Goal: Task Accomplishment & Management: Complete application form

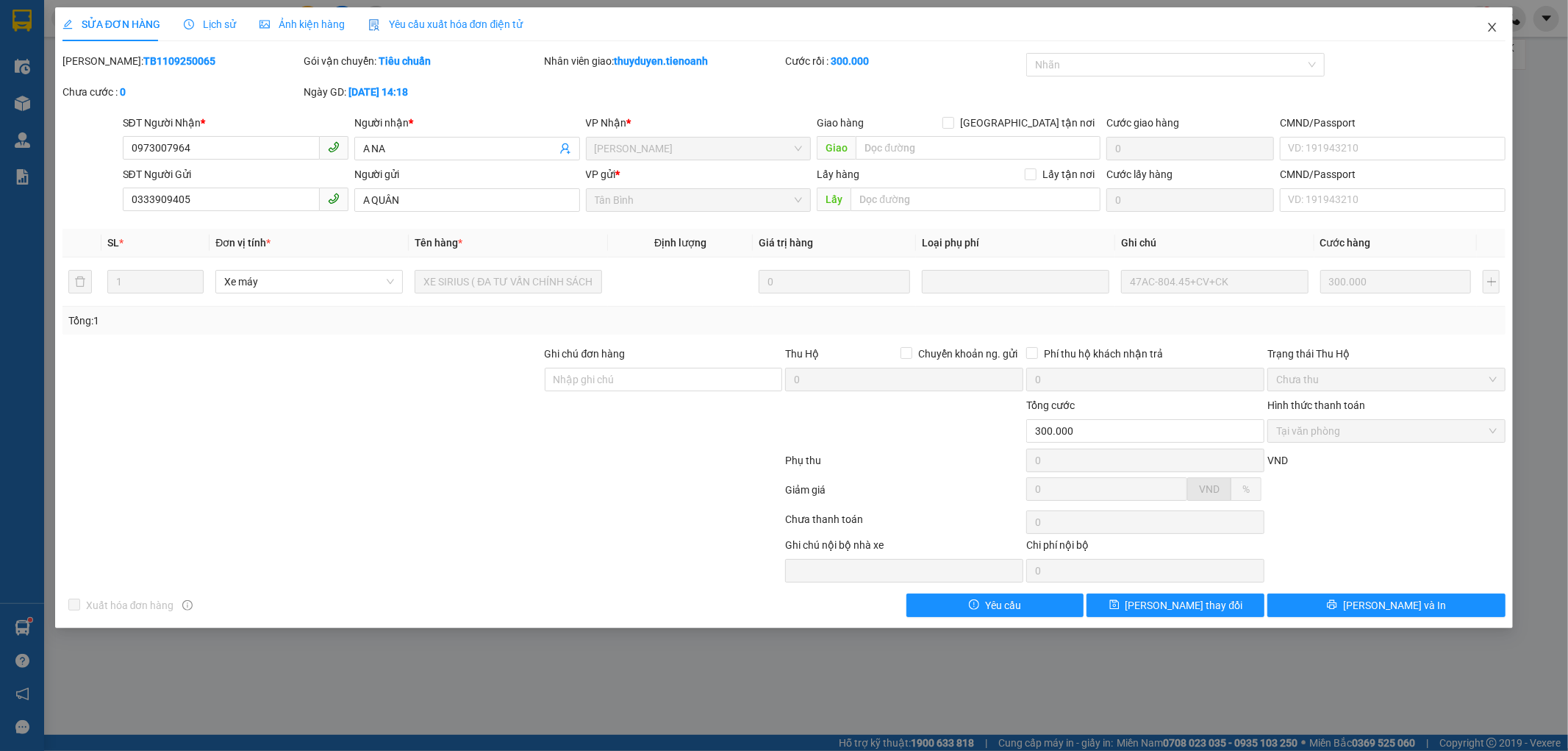
drag, startPoint x: 1489, startPoint y: 28, endPoint x: 1439, endPoint y: 0, distance: 57.3
click at [1489, 28] on icon "close" at bounding box center [1492, 27] width 12 height 12
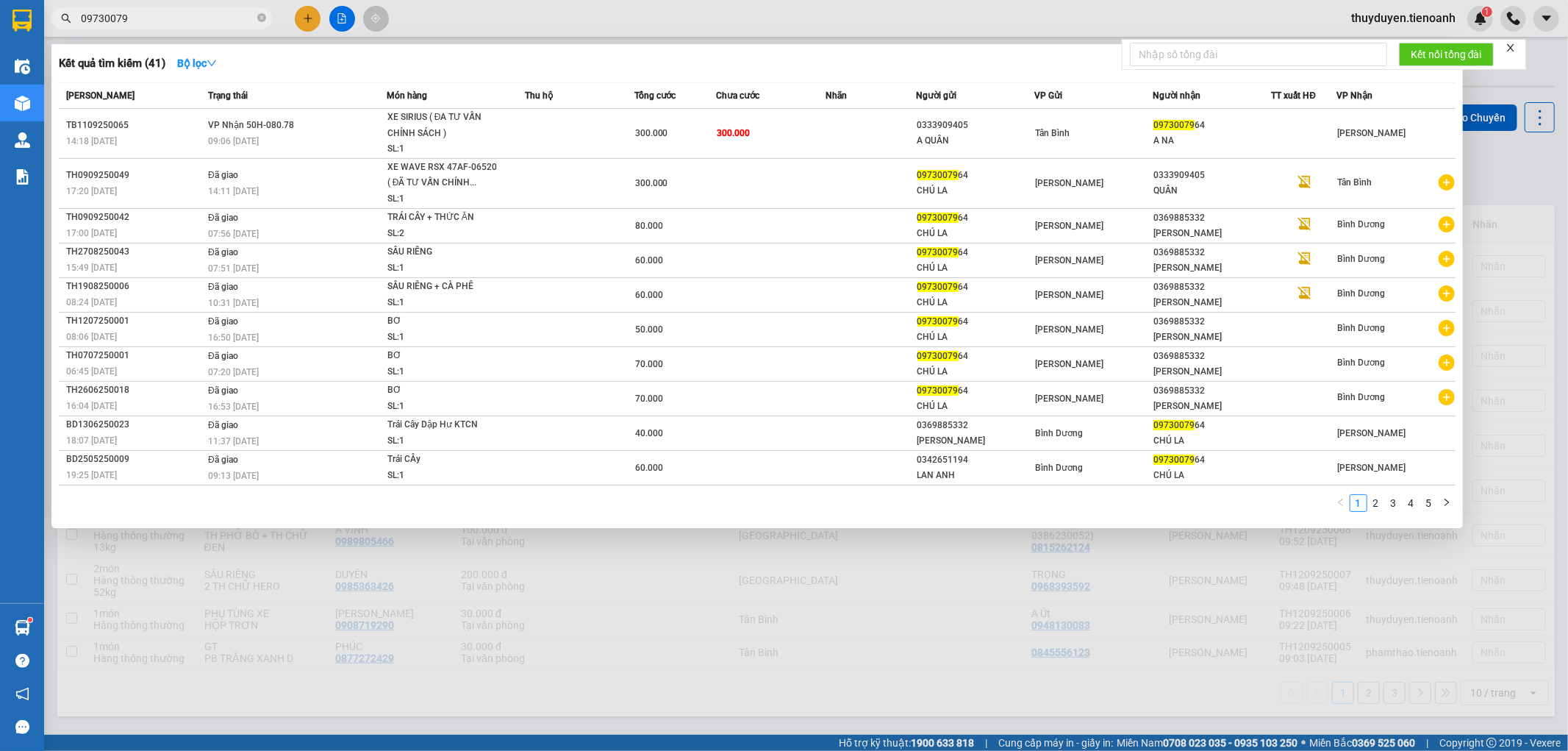
drag, startPoint x: 235, startPoint y: 18, endPoint x: 0, endPoint y: 60, distance: 238.7
click at [0, 60] on section "Kết quả tìm kiếm ( 41 ) Bộ lọc Mã ĐH Trạng thái Món hàng Thu hộ Tổng cước Chưa …" at bounding box center [784, 375] width 1568 height 751
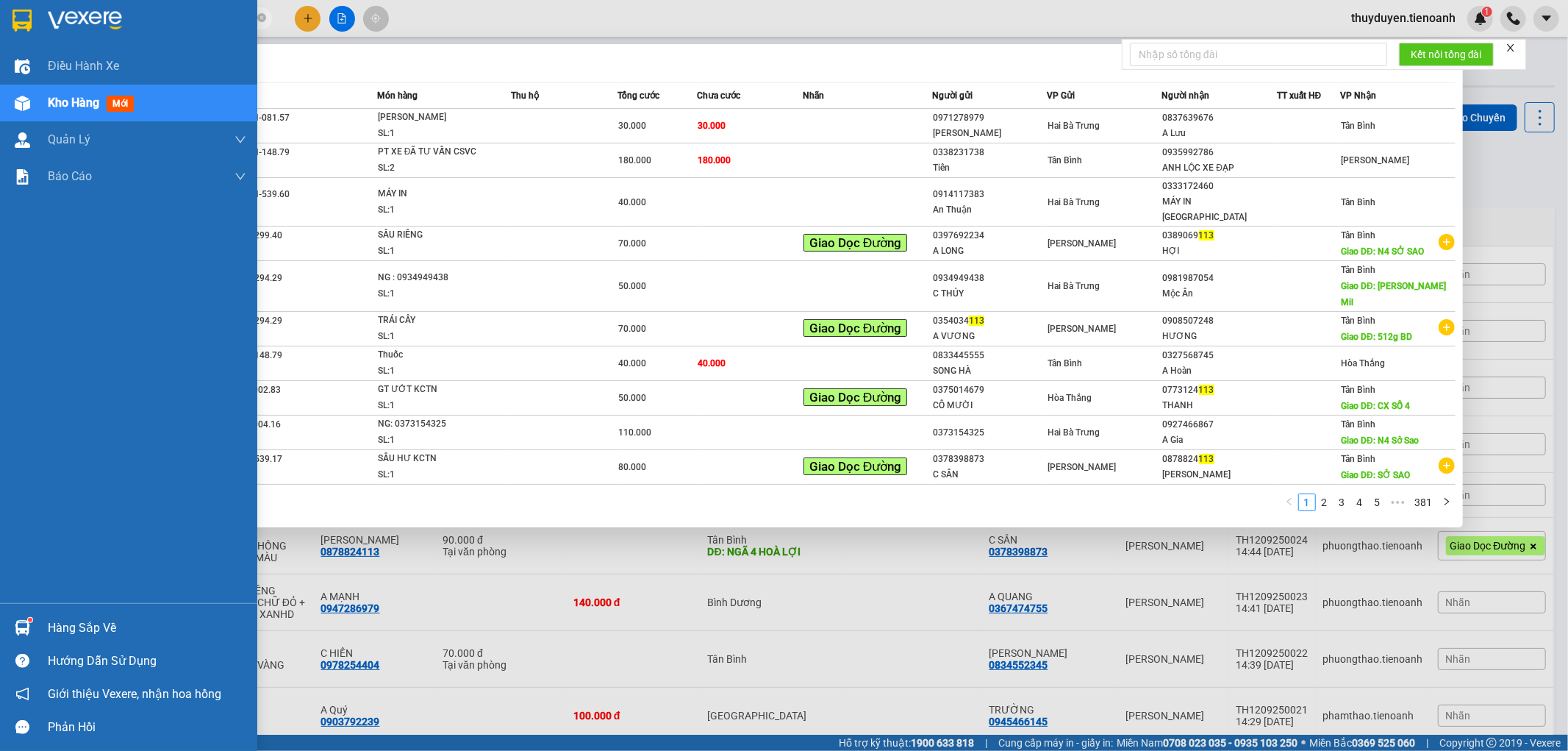
drag, startPoint x: 145, startPoint y: 27, endPoint x: 0, endPoint y: 97, distance: 161.0
click at [0, 108] on section "Kết quả tìm kiếm ( 3805 ) Bộ lọc Mã ĐH Trạng thái Món hàng Thu hộ Tổng cước Chư…" at bounding box center [784, 375] width 1568 height 751
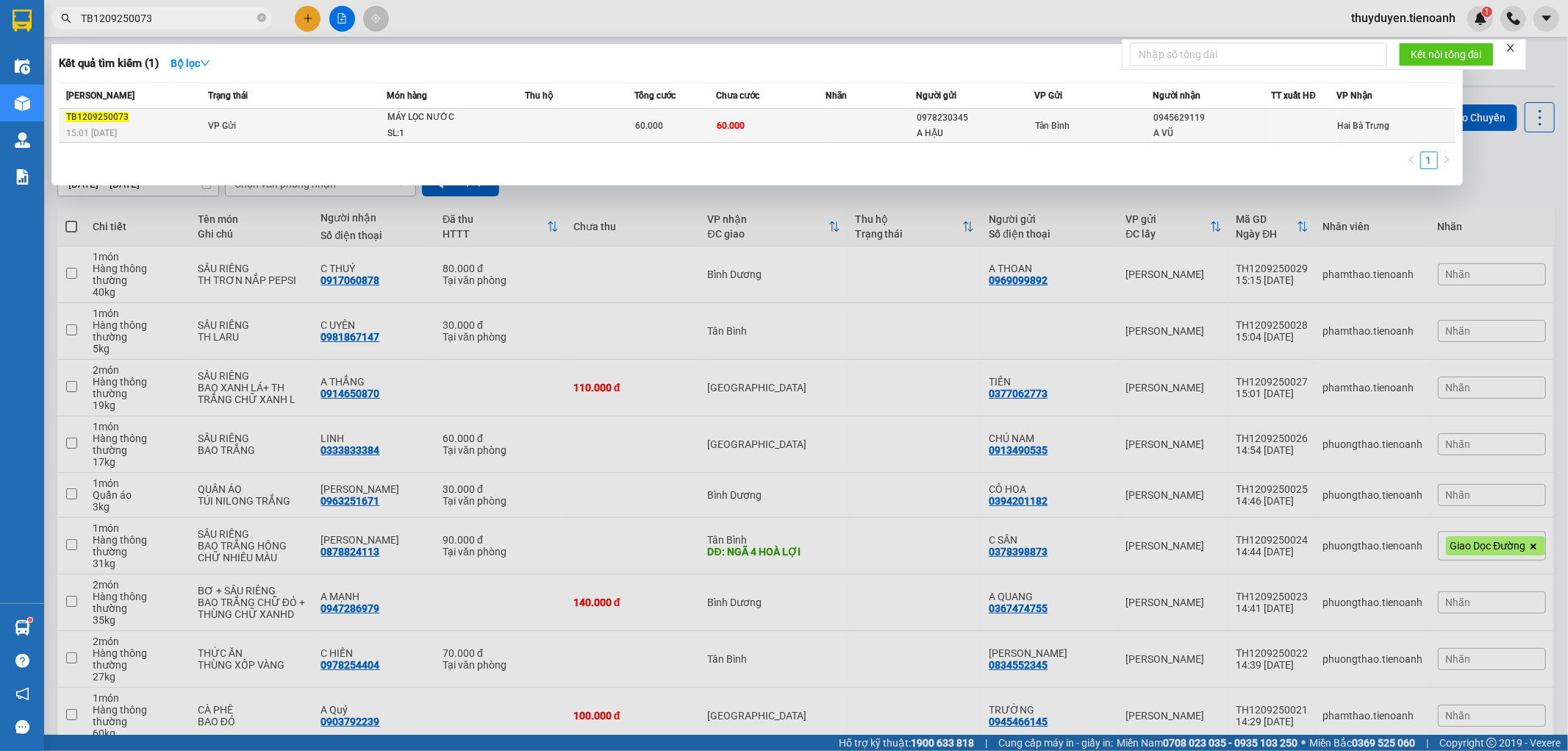
type input "TB1209250073"
click at [884, 128] on td at bounding box center [871, 125] width 91 height 33
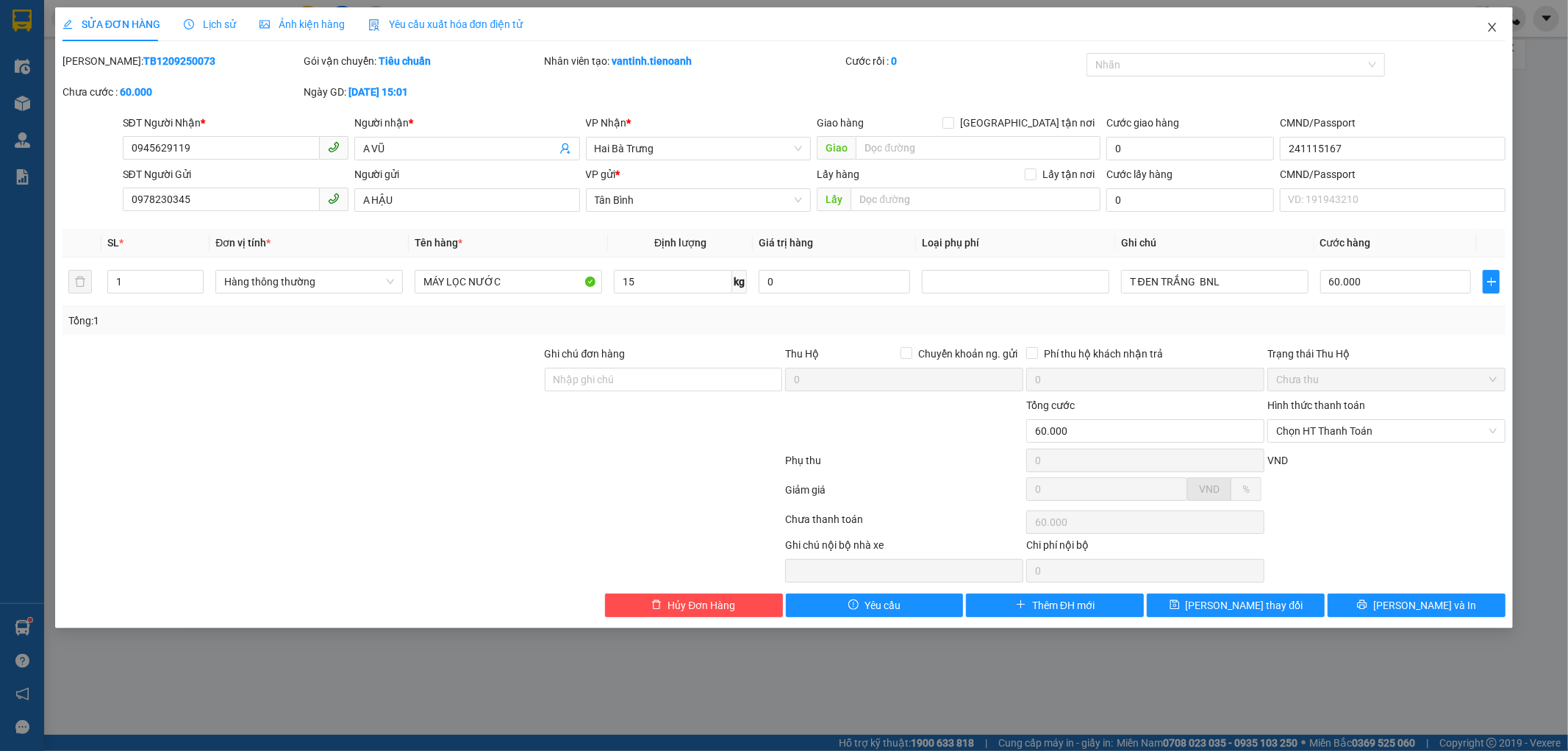
click at [1497, 19] on span "Close" at bounding box center [1493, 28] width 42 height 42
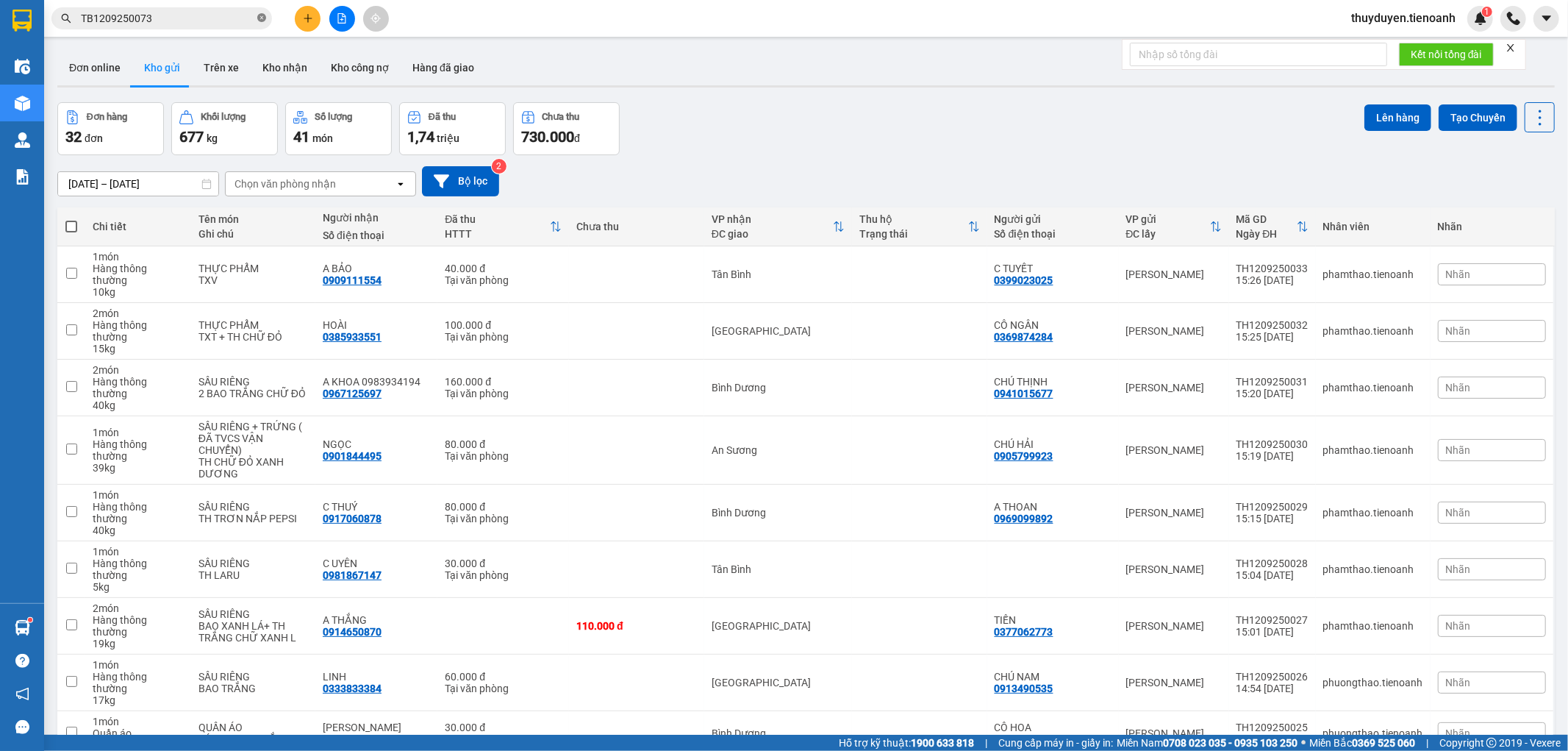
click at [263, 14] on icon "close-circle" at bounding box center [262, 18] width 9 height 9
paste input "0909743796"
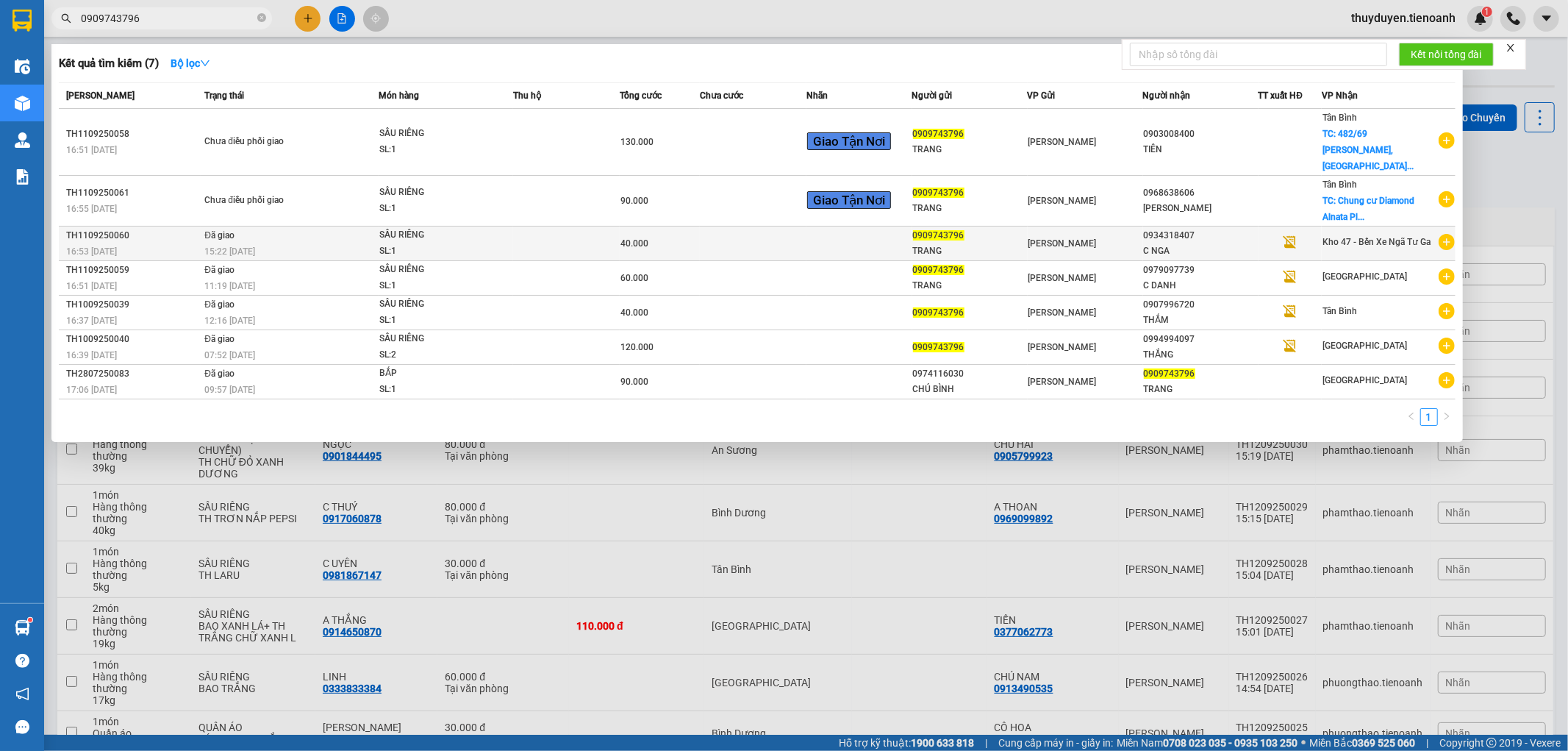
type input "0909743796"
click at [503, 228] on span "SẦU RIÊNG SL: 1" at bounding box center [446, 243] width 134 height 32
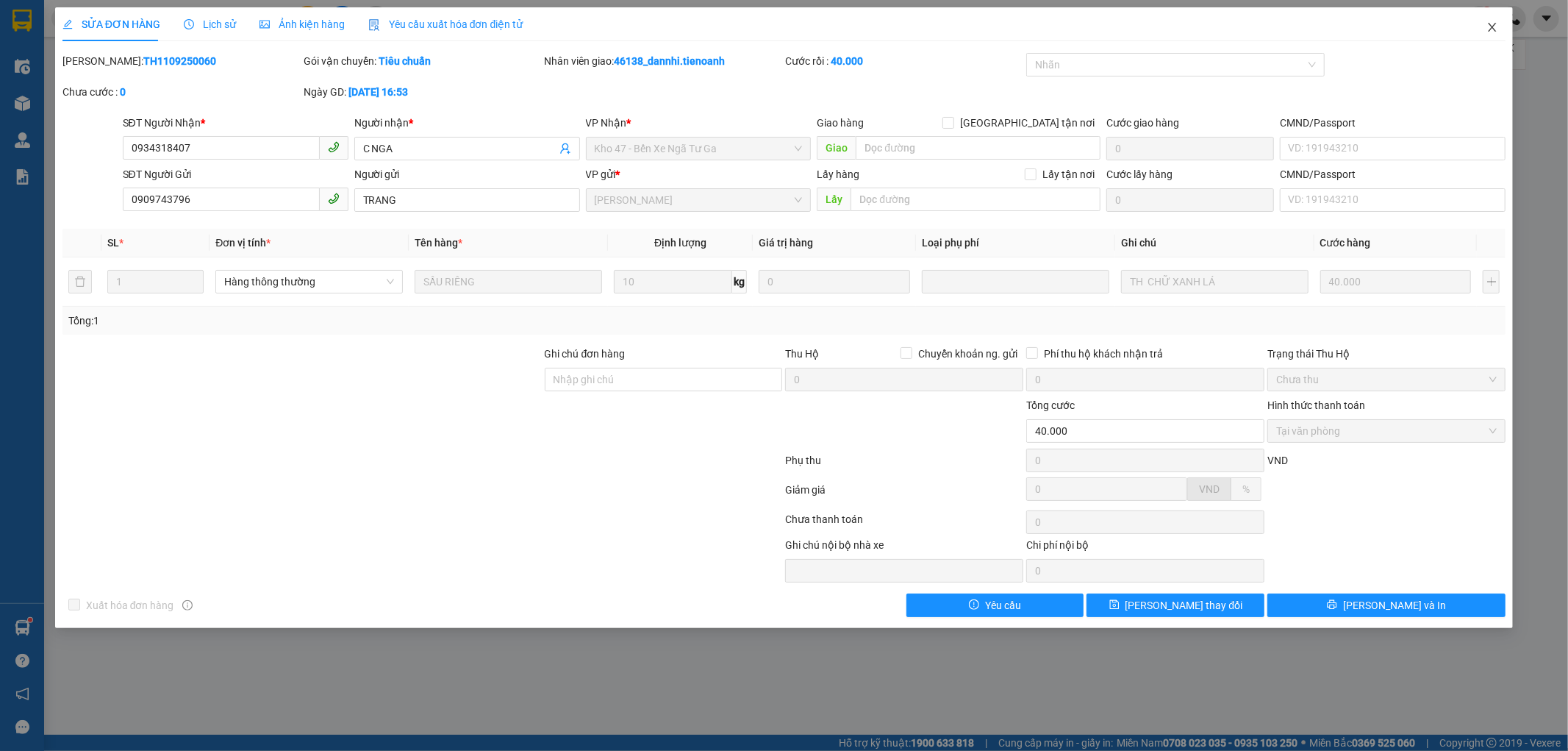
drag, startPoint x: 1489, startPoint y: 27, endPoint x: 2, endPoint y: 26, distance: 1487.0
click at [1485, 24] on span "Close" at bounding box center [1493, 28] width 42 height 42
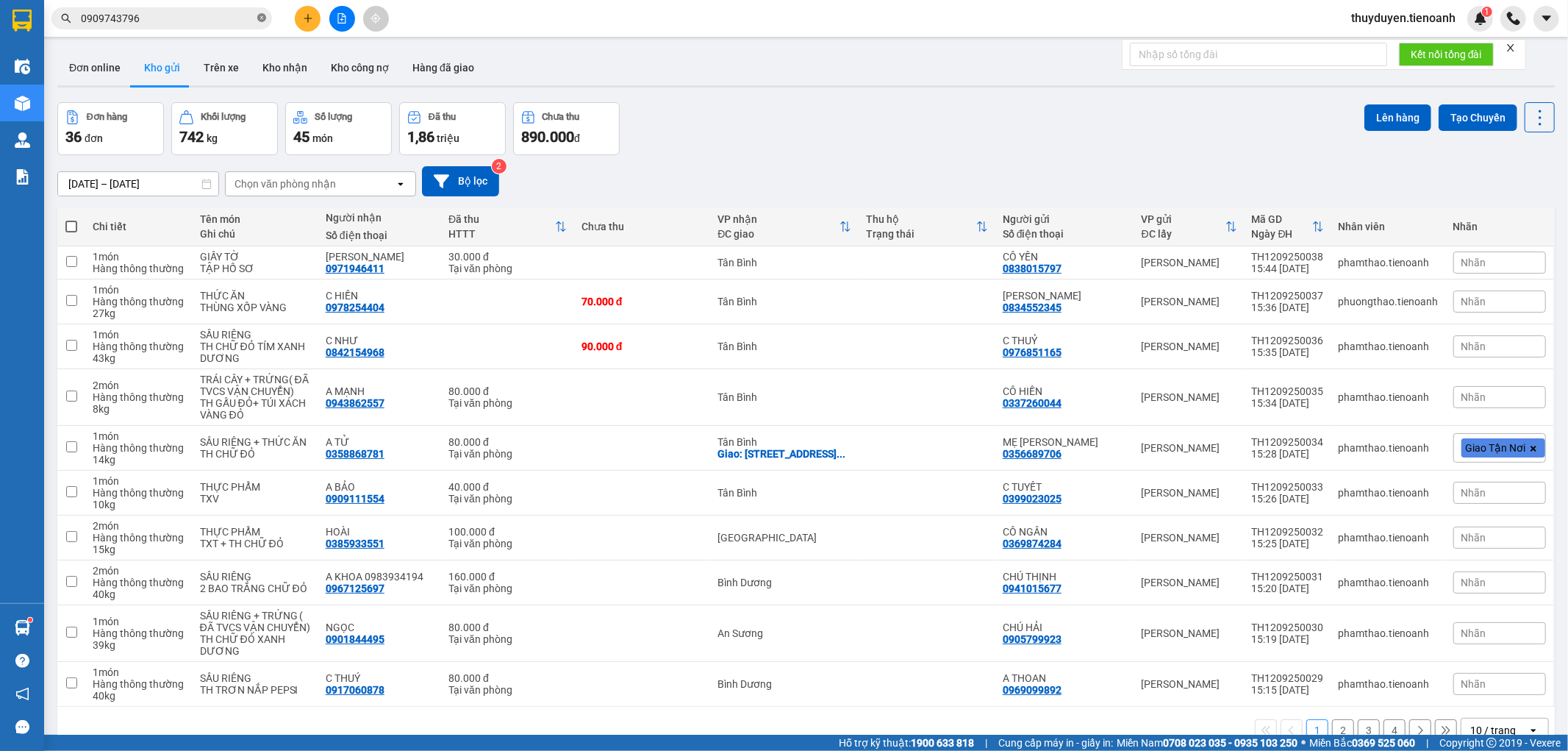
click at [260, 19] on icon "close-circle" at bounding box center [262, 18] width 9 height 9
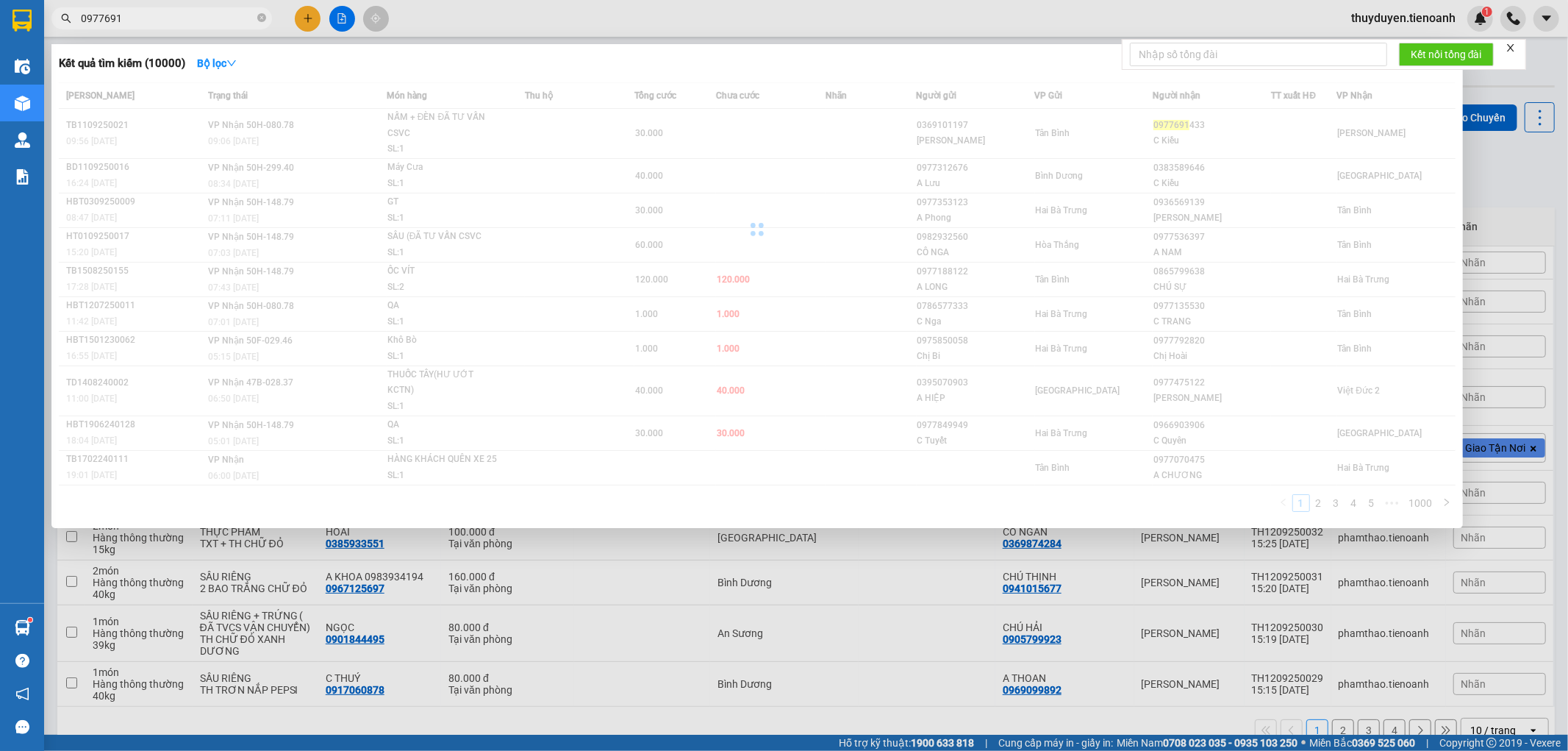
type input "0977691"
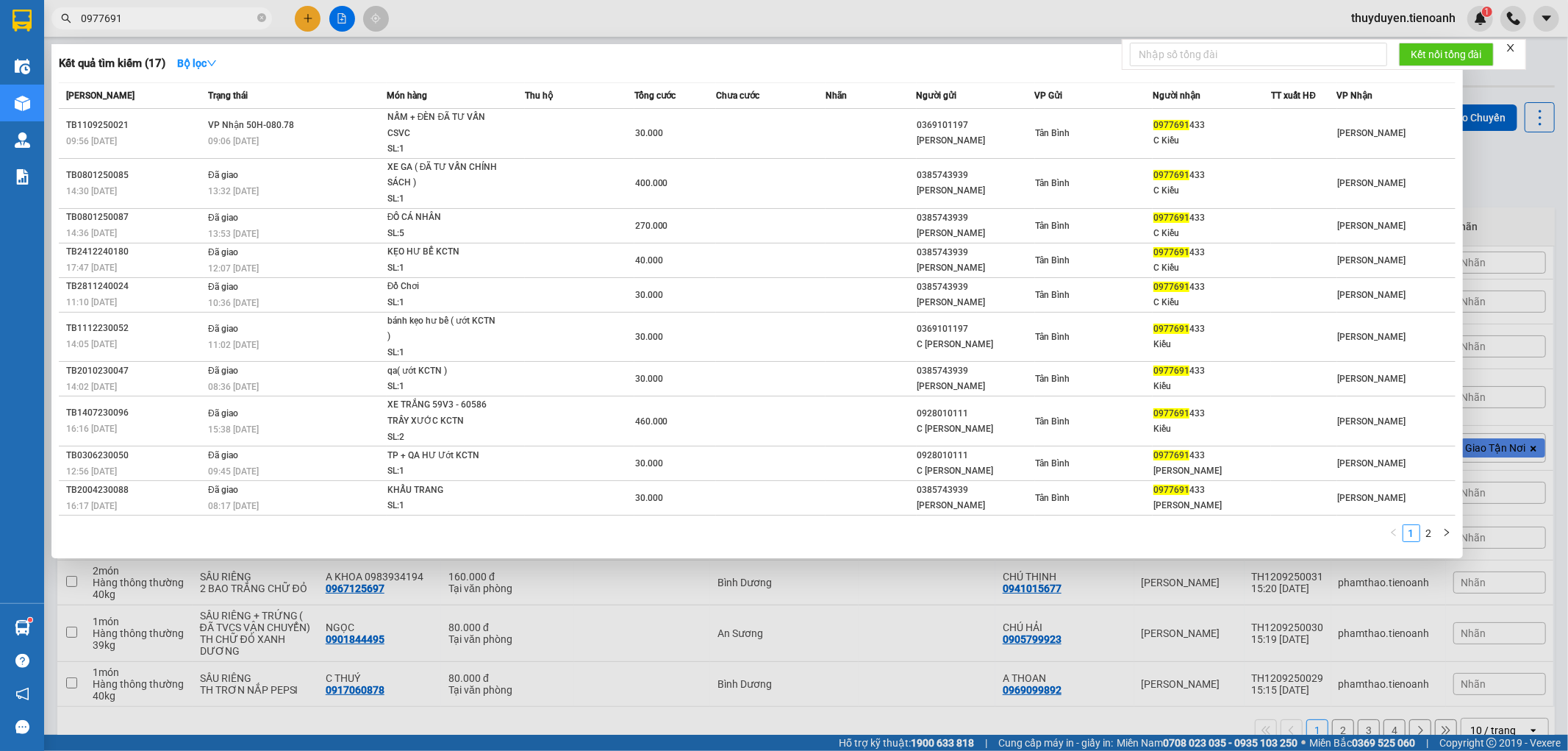
click at [472, 126] on div "NẤM + ĐÈN ĐÃ TƯ VẤN CSVC" at bounding box center [443, 125] width 110 height 32
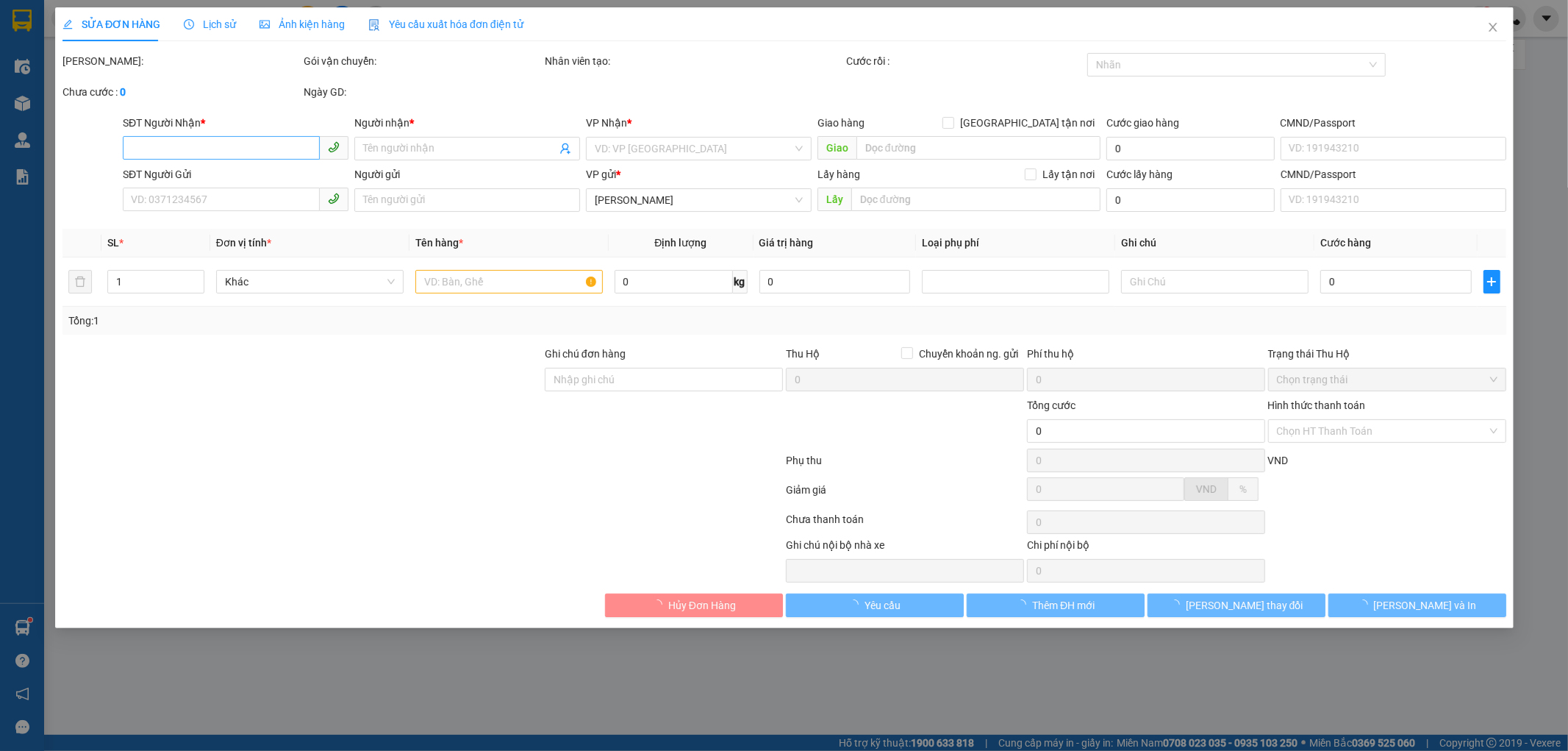
type input "0977691433"
type input "C Kiều"
type input "0369101197"
type input "QUỲNH ANH"
type input "30.000"
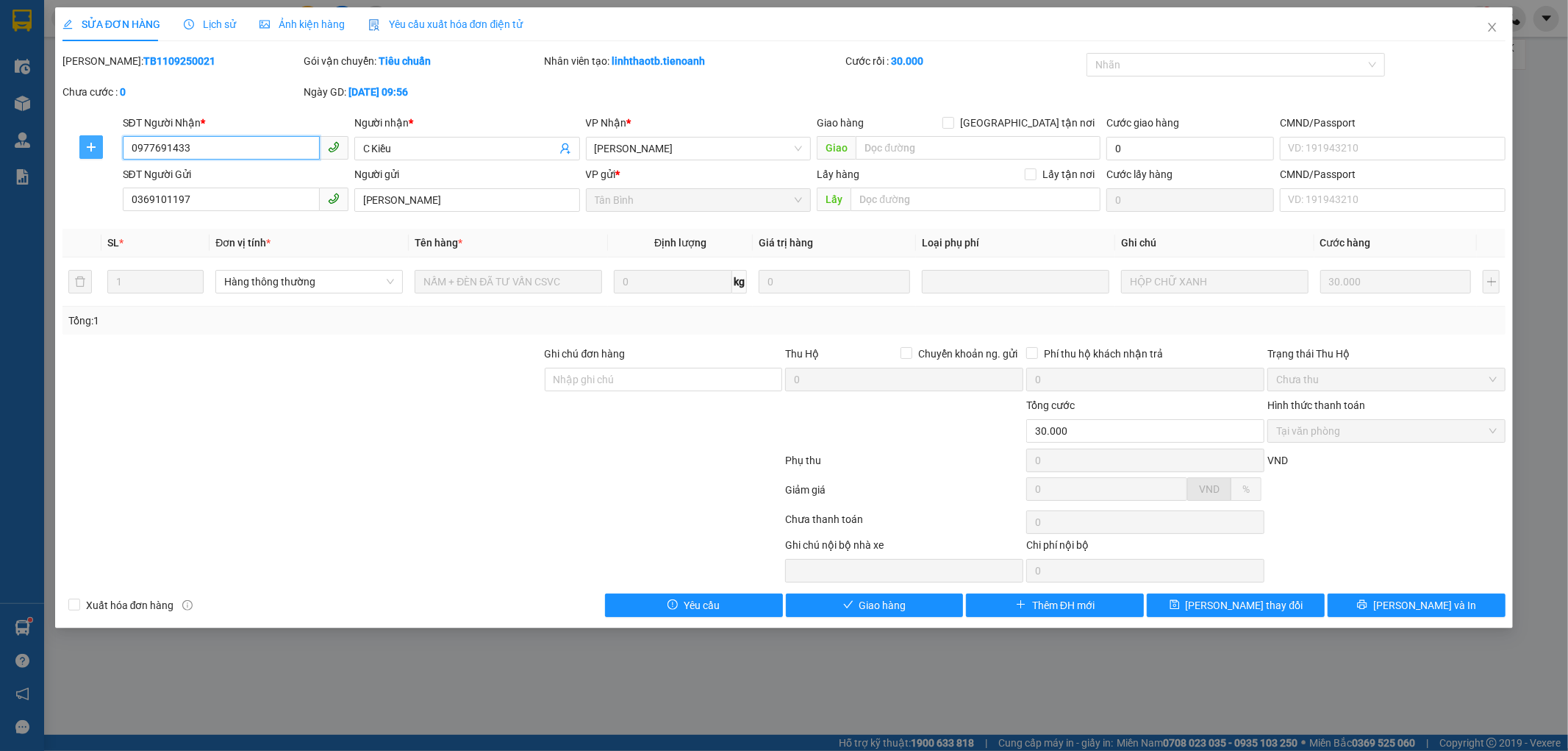
drag, startPoint x: 210, startPoint y: 146, endPoint x: 92, endPoint y: 147, distance: 118.0
click at [92, 147] on div "SĐT Người Nhận * 0977691433 0977691433 Người nhận * C Kiều VP Nhận * Cư Kuin Gi…" at bounding box center [785, 140] width 1447 height 52
click at [892, 604] on span "Giao hàng" at bounding box center [883, 605] width 47 height 16
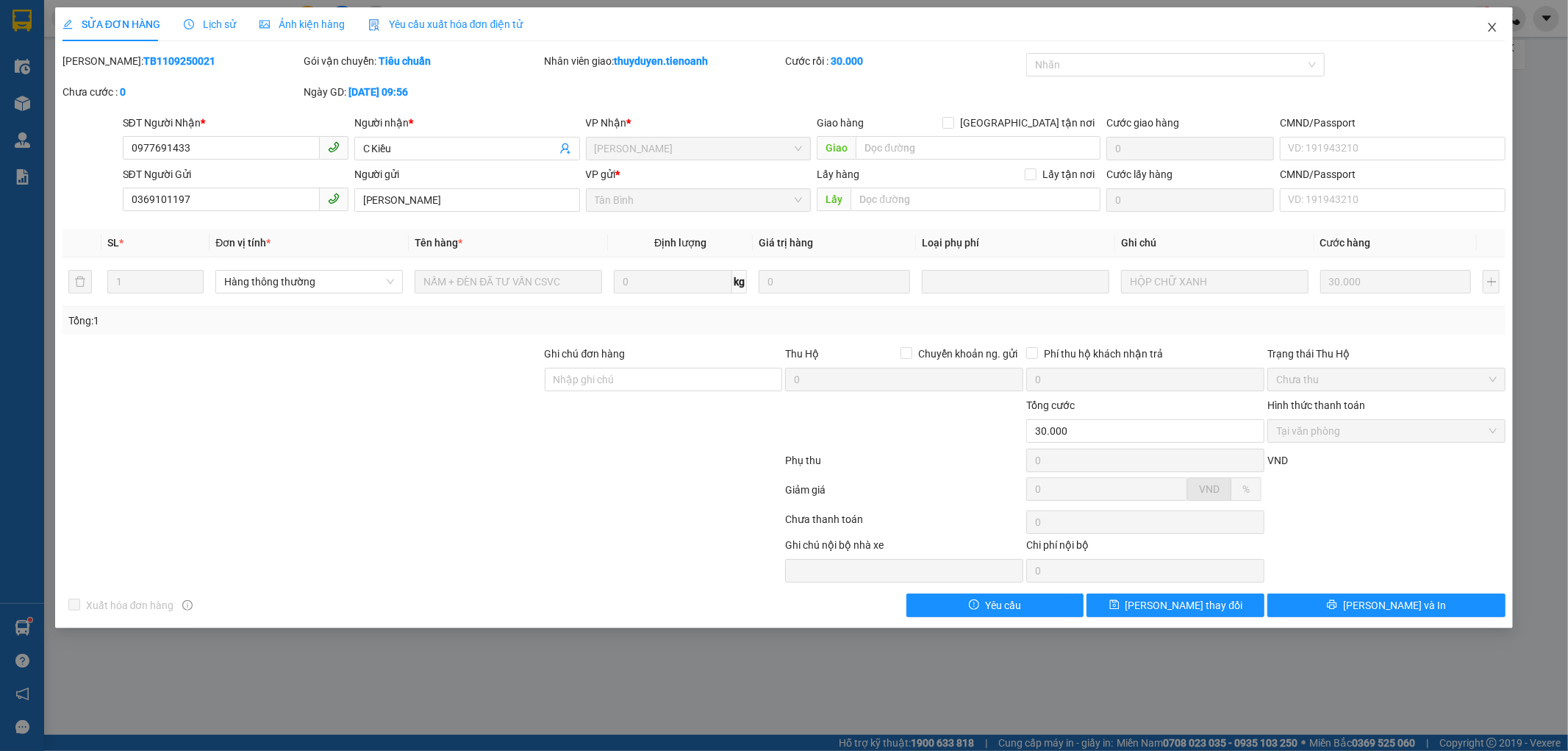
click at [1486, 31] on span "Close" at bounding box center [1493, 28] width 42 height 42
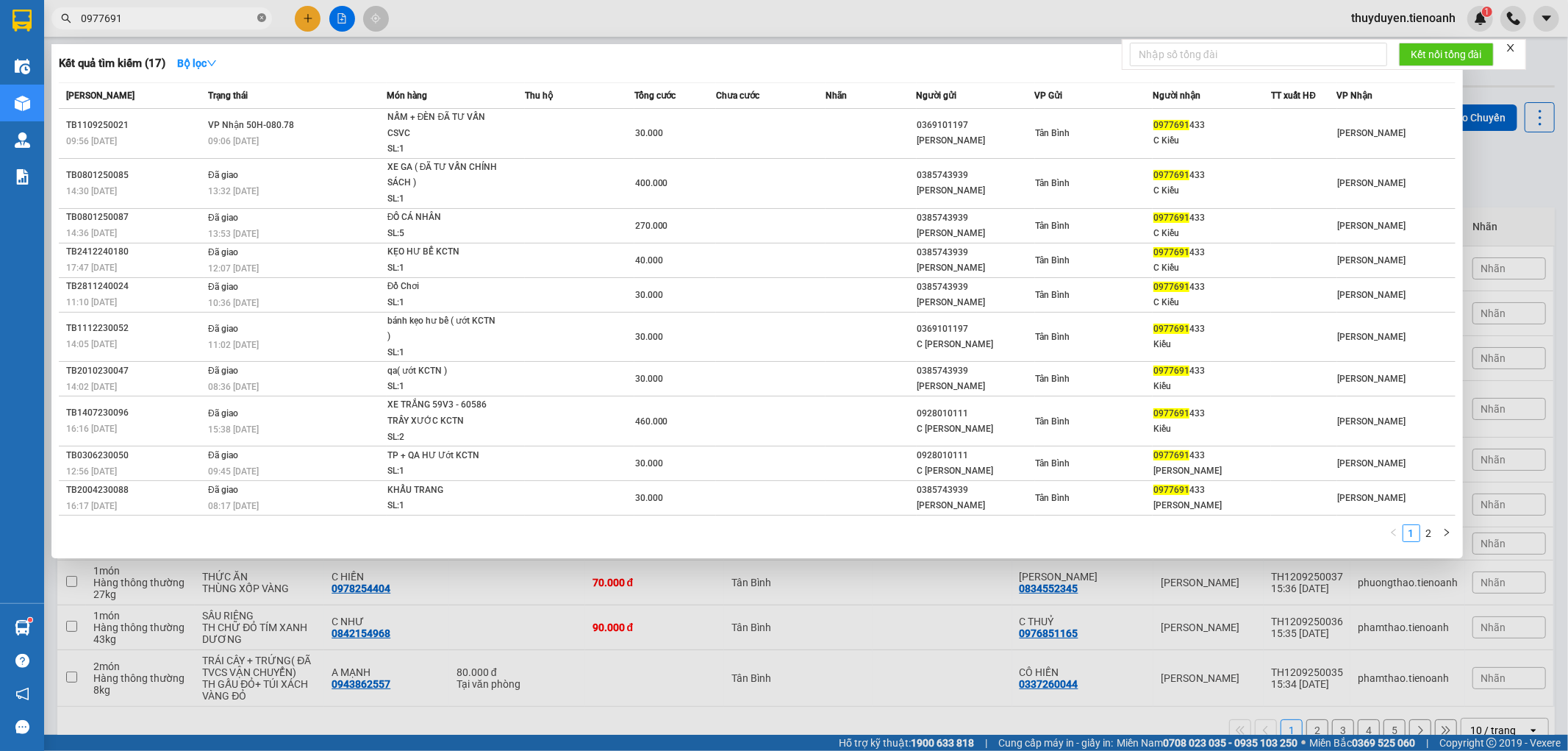
click at [263, 18] on icon "close-circle" at bounding box center [262, 18] width 9 height 9
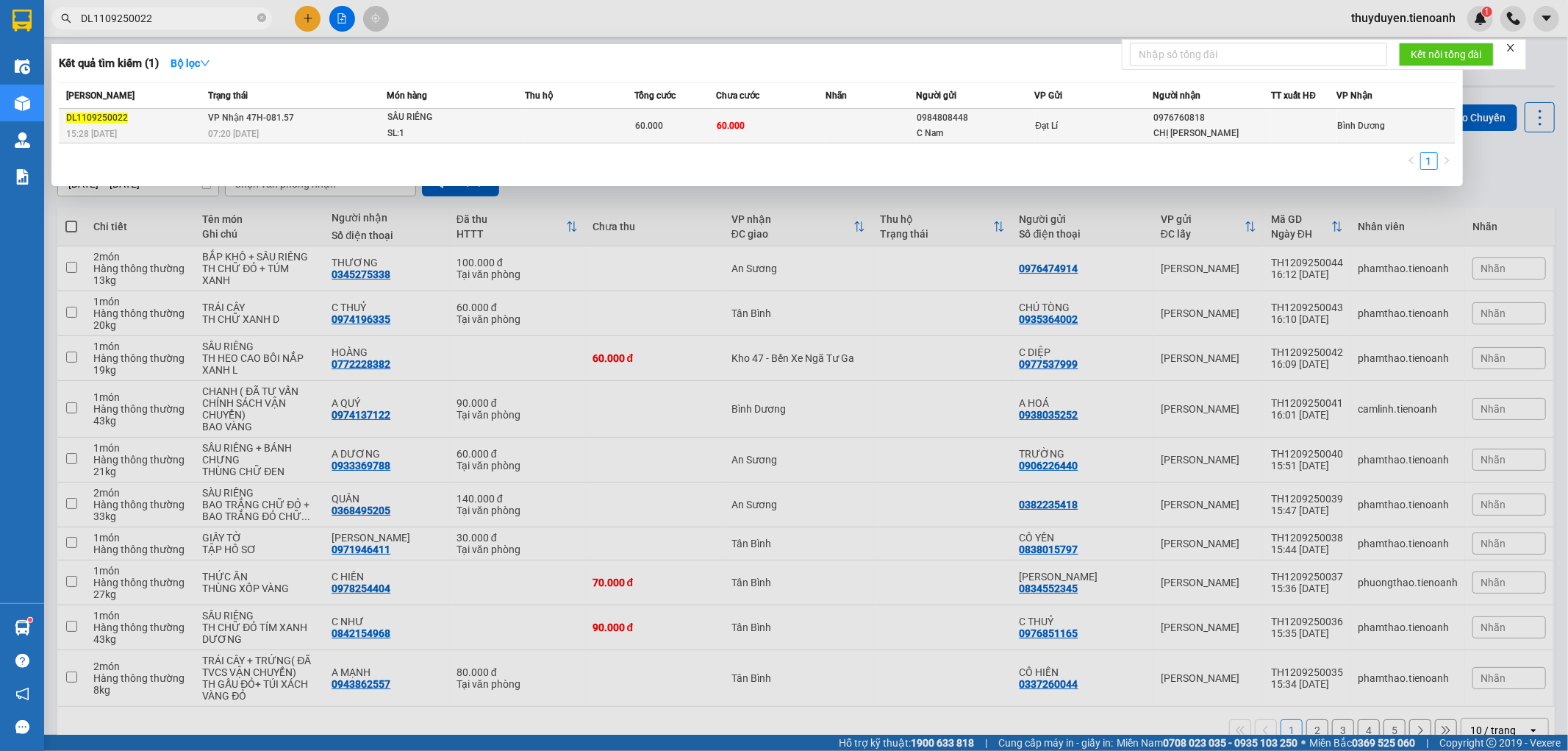
type input "DL1109250022"
click at [1263, 138] on div "CHỊ DUNG" at bounding box center [1211, 133] width 117 height 15
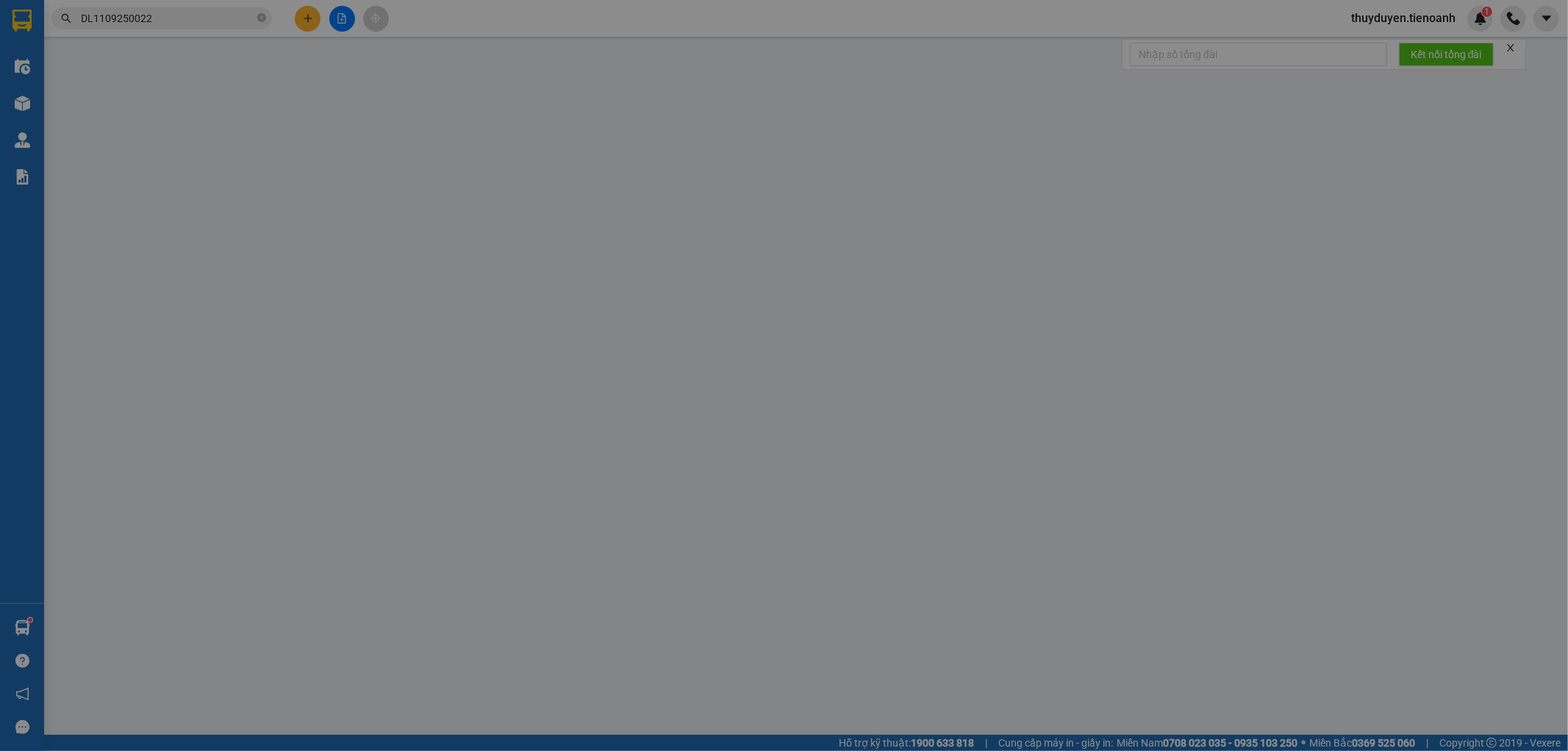
type input "0976760818"
type input "CHỊ DUNG"
type input "0984808448"
type input "C Nam"
type input "60.000"
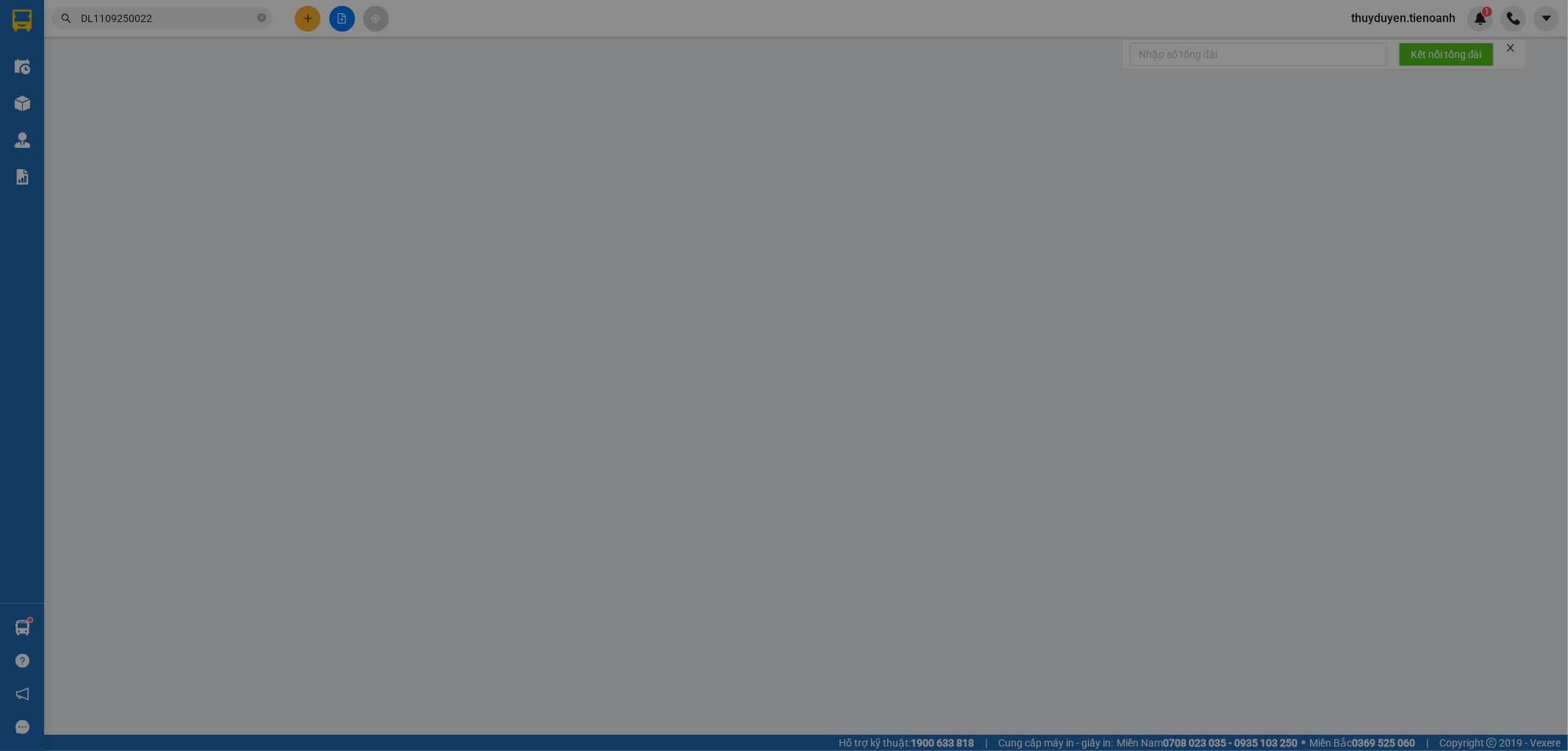
type input "60.000"
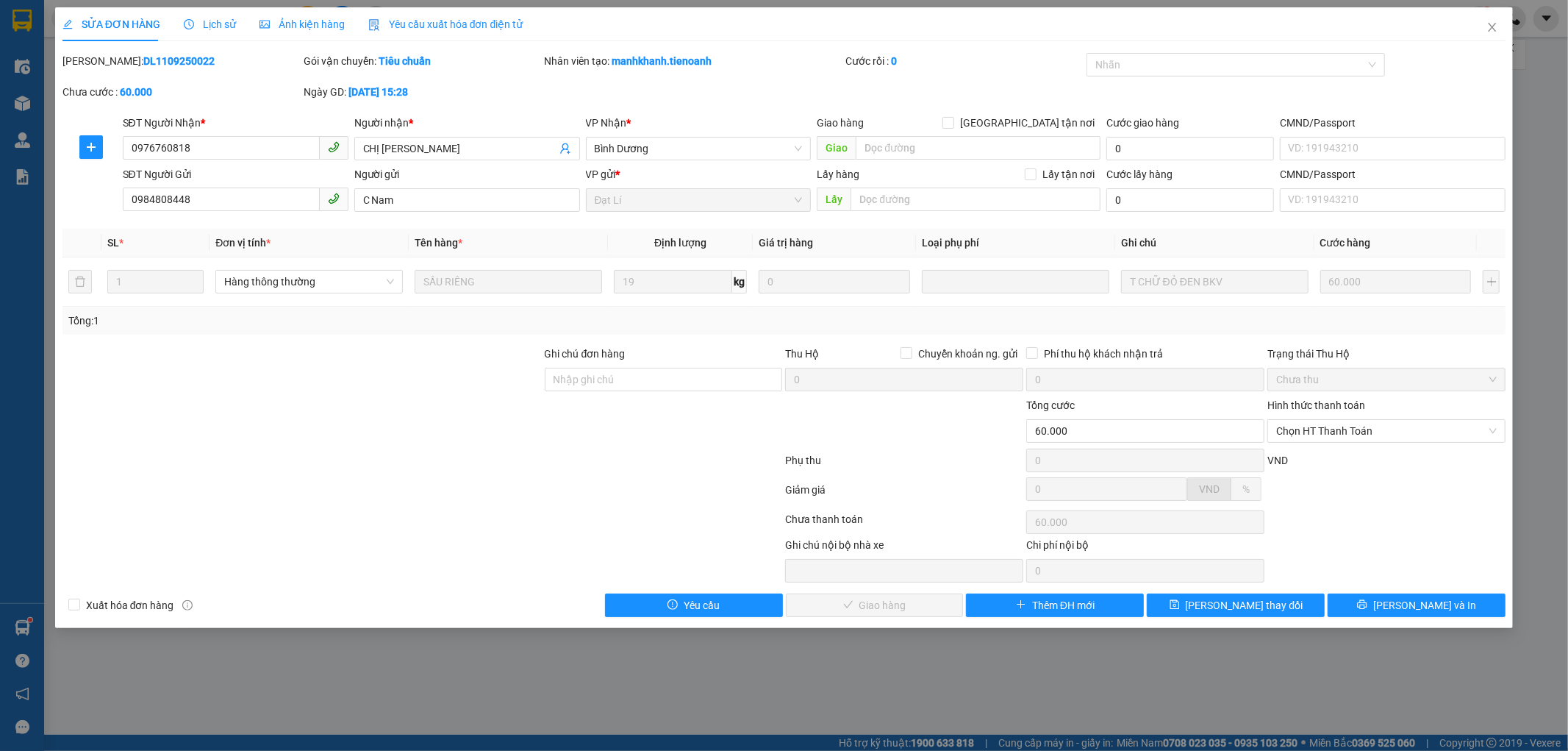
click at [214, 25] on span "Lịch sử" at bounding box center [210, 23] width 52 height 12
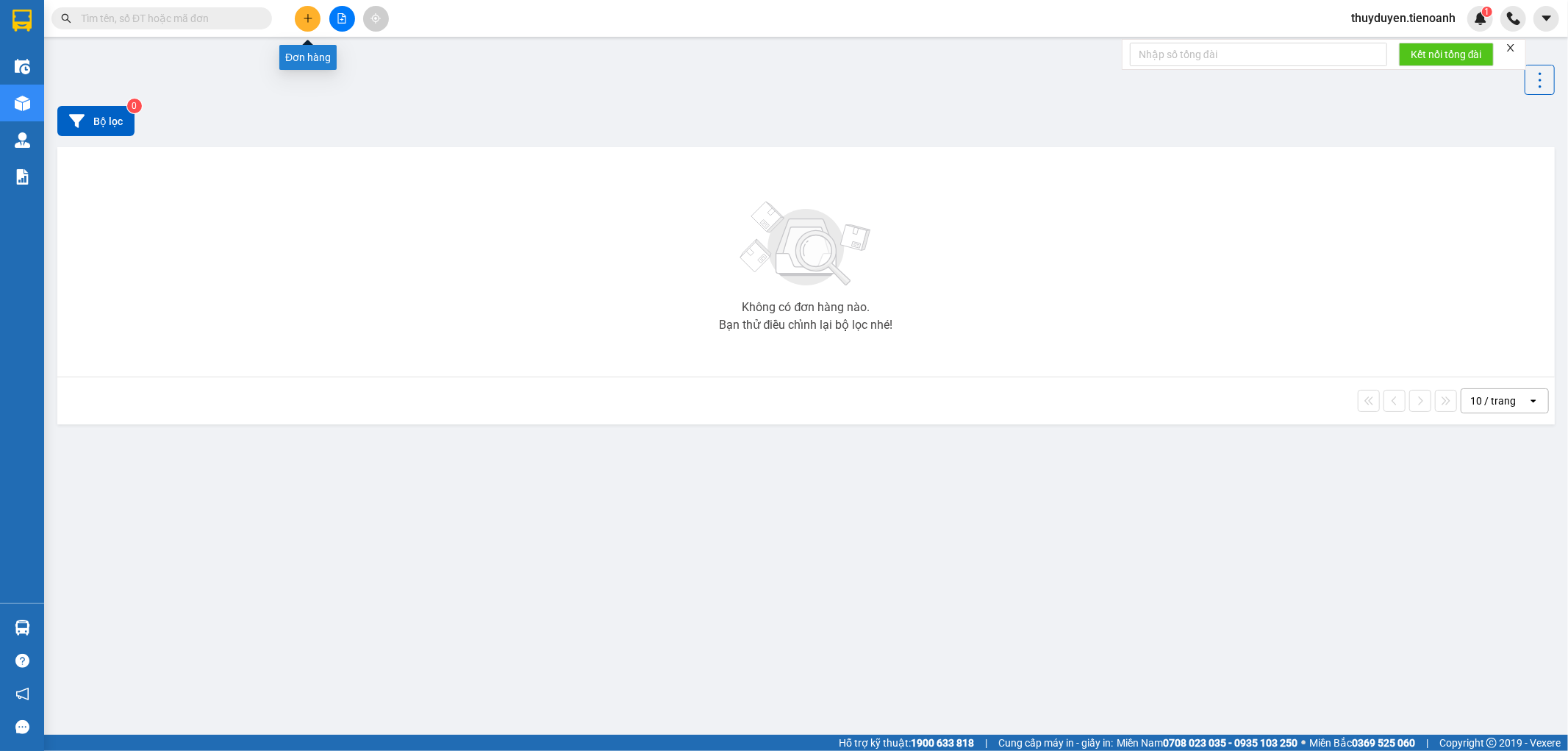
click at [311, 19] on icon "plus" at bounding box center [307, 18] width 10 height 10
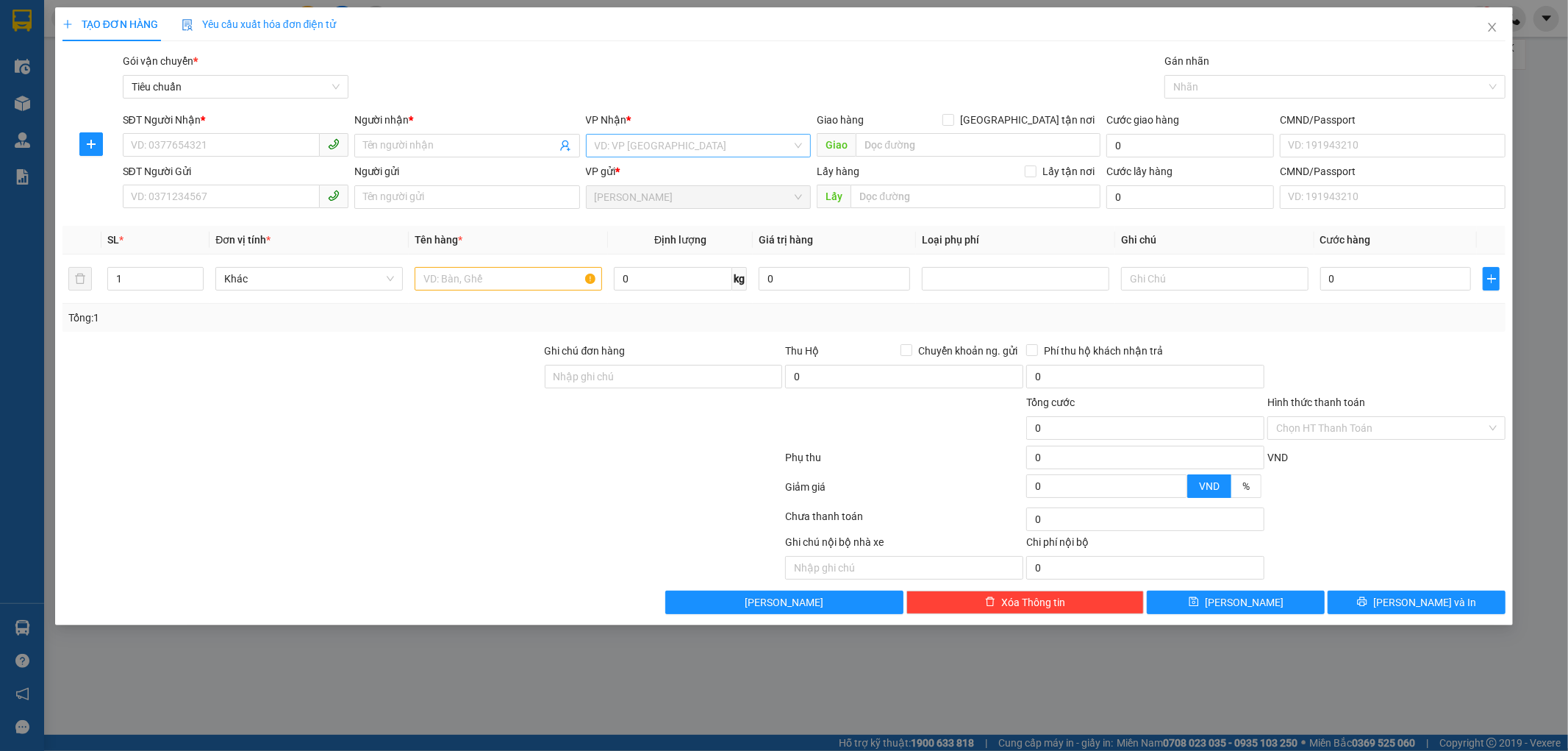
click at [630, 143] on input "search" at bounding box center [694, 146] width 198 height 22
click at [642, 199] on div "Tân Bình" at bounding box center [699, 199] width 208 height 16
click at [649, 272] on input "0" at bounding box center [673, 278] width 118 height 23
type input "15"
click at [918, 318] on div "Tổng: 1" at bounding box center [785, 318] width 1433 height 16
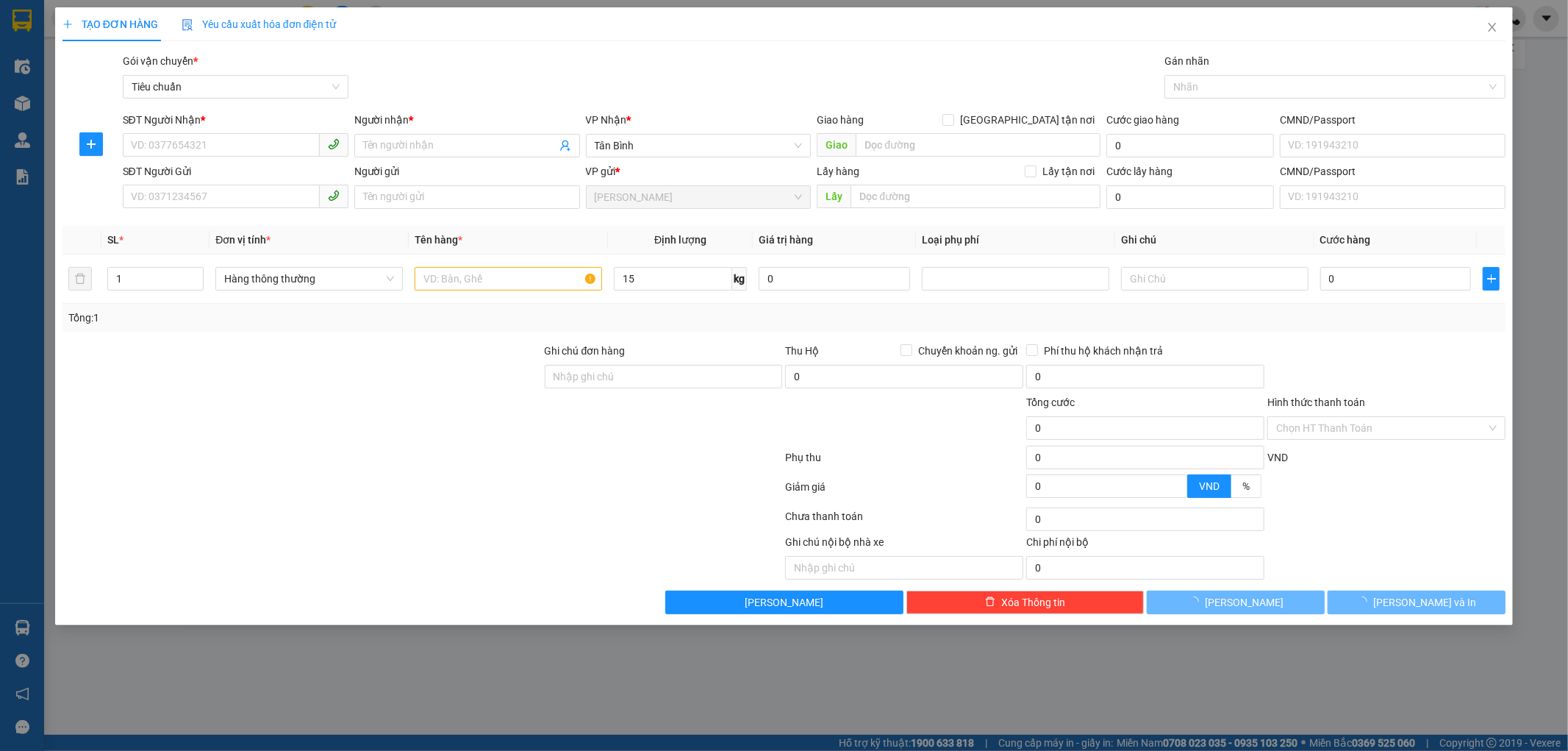
type input "50.000"
click at [1489, 23] on icon "close" at bounding box center [1492, 27] width 12 height 12
